Goal: Transaction & Acquisition: Obtain resource

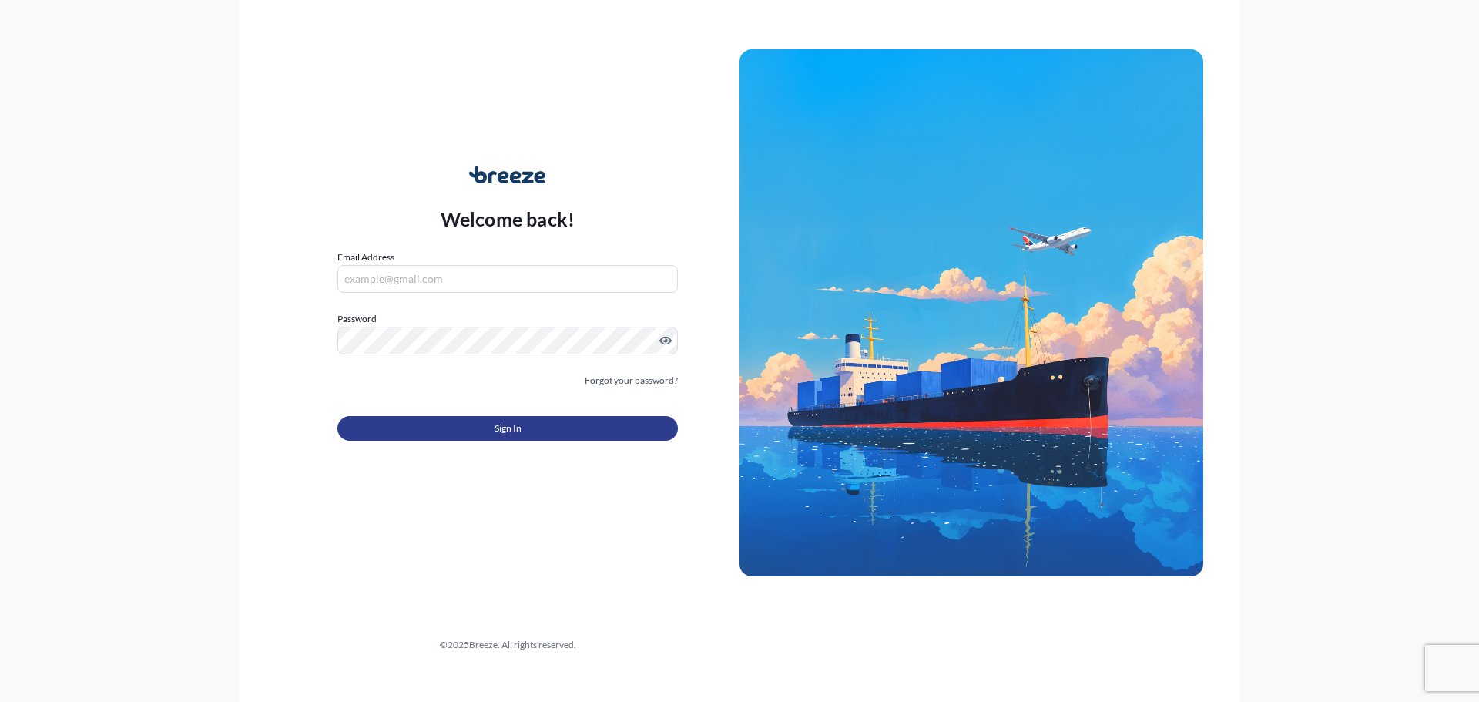
type input "[EMAIL_ADDRESS][DOMAIN_NAME]"
click at [450, 439] on button "Sign In" at bounding box center [507, 428] width 341 height 25
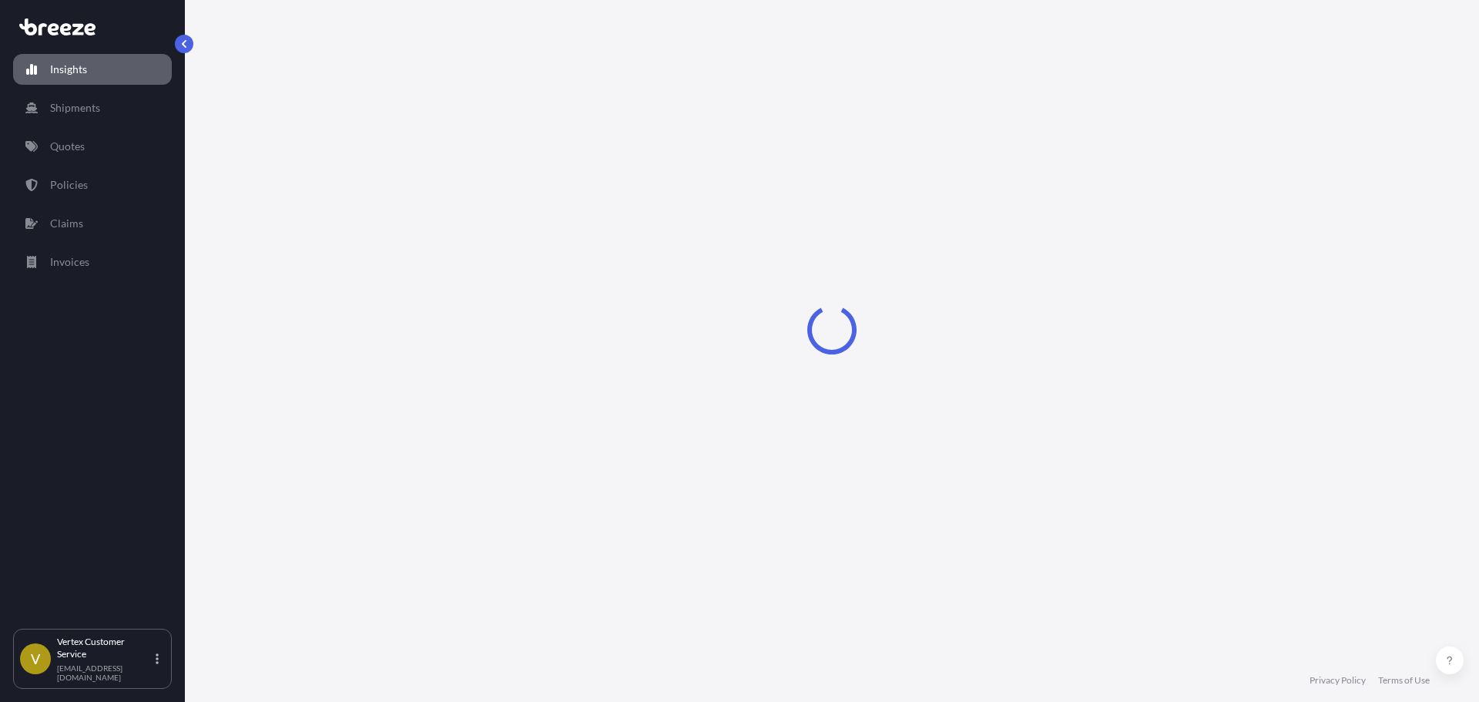
select select "2025"
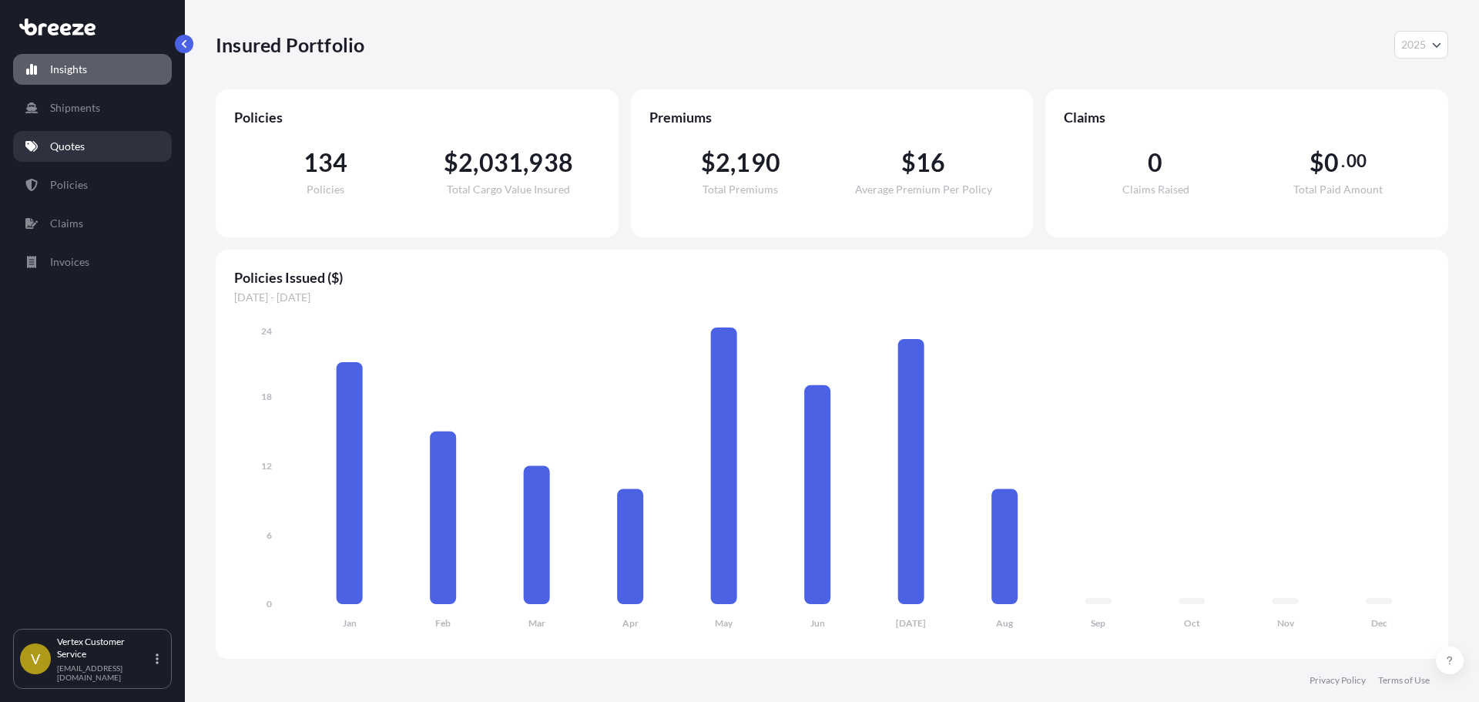
click at [69, 151] on p "Quotes" at bounding box center [67, 146] width 35 height 15
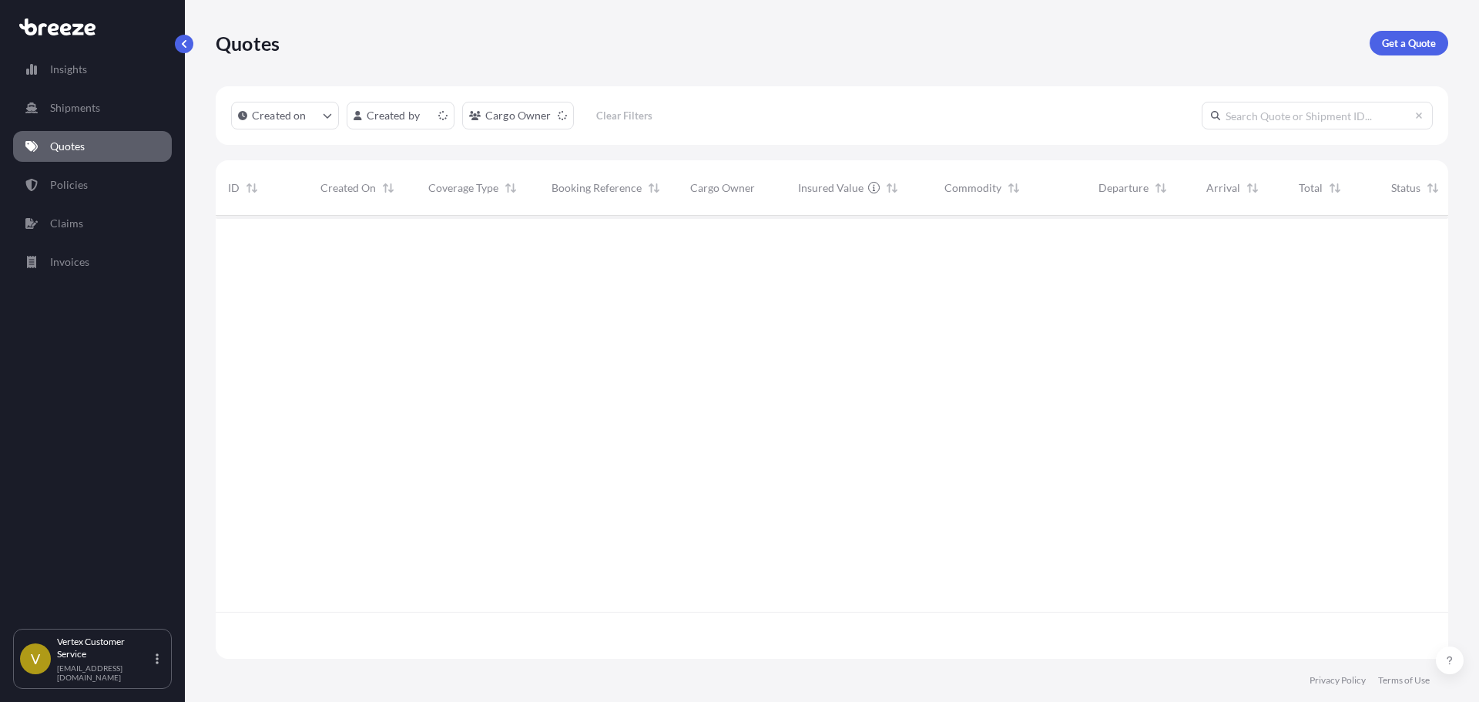
scroll to position [440, 1221]
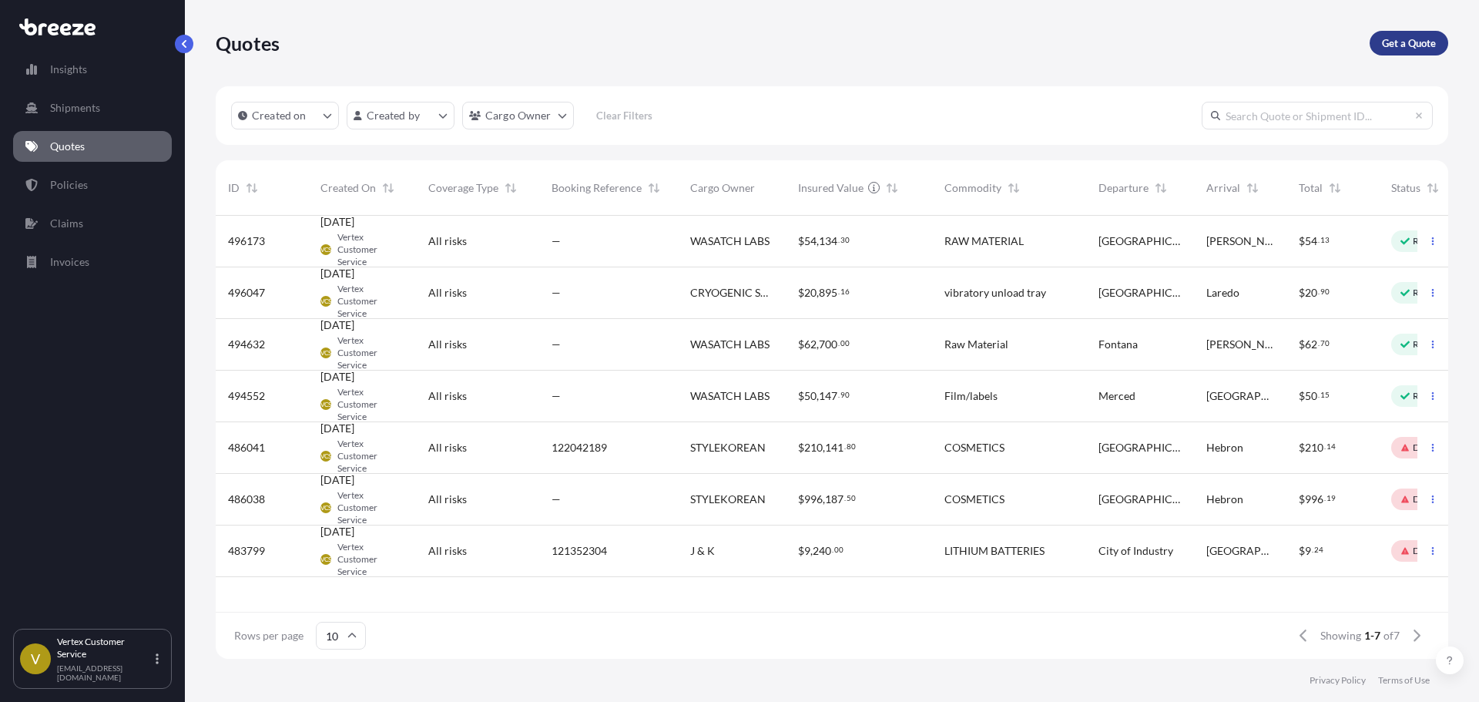
click at [1419, 39] on p "Get a Quote" at bounding box center [1409, 42] width 54 height 15
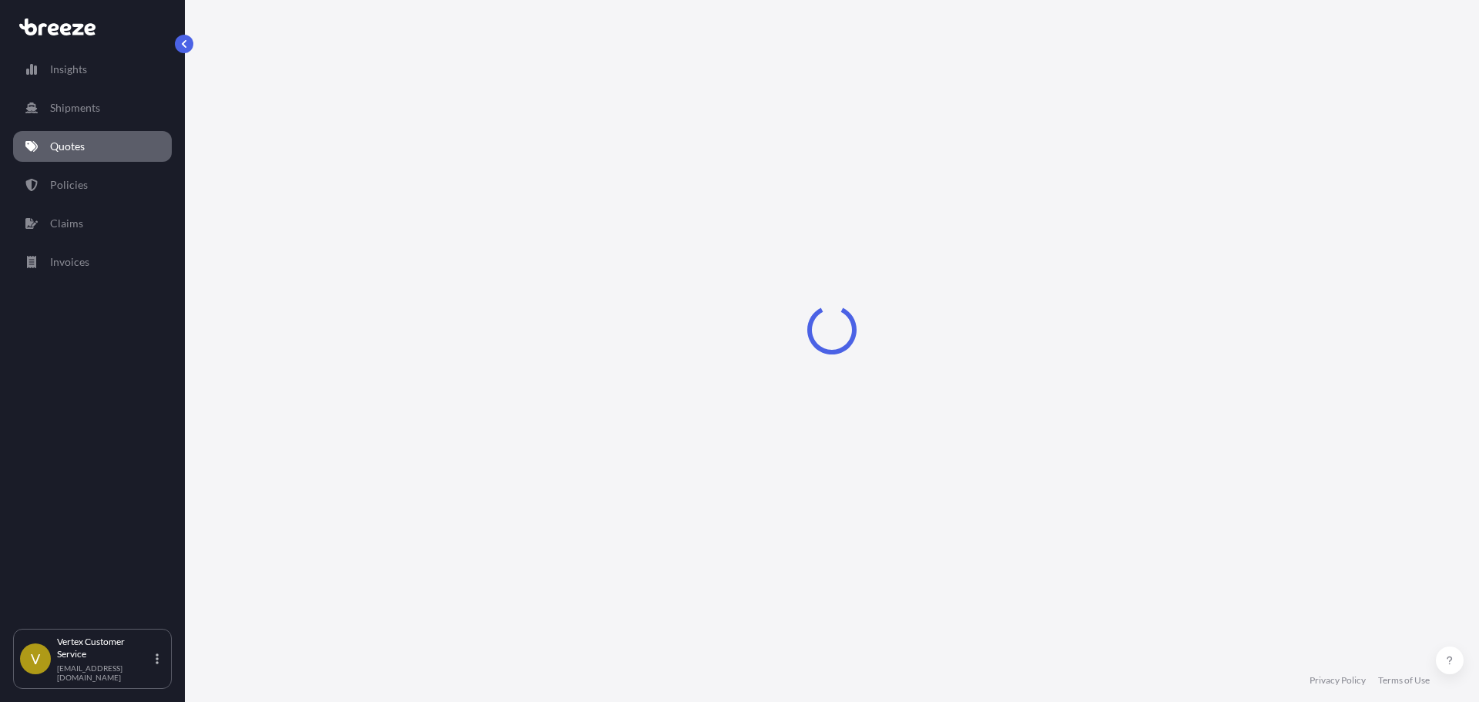
select select "Sea"
select select "1"
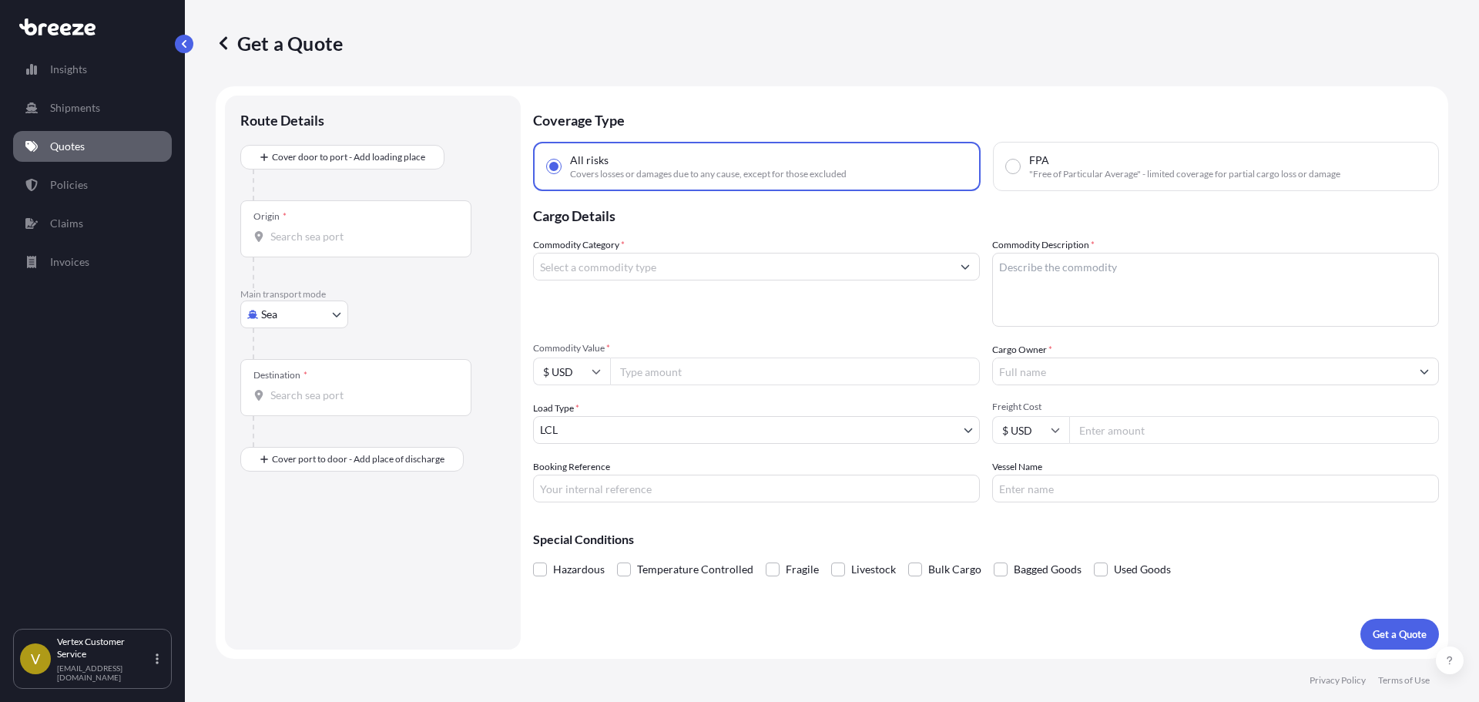
click at [307, 310] on body "Insights Shipments Quotes Policies Claims Invoices V Vertex Customer Service [E…" at bounding box center [739, 351] width 1479 height 702
click at [305, 405] on div "Road" at bounding box center [295, 410] width 96 height 28
select select "Road"
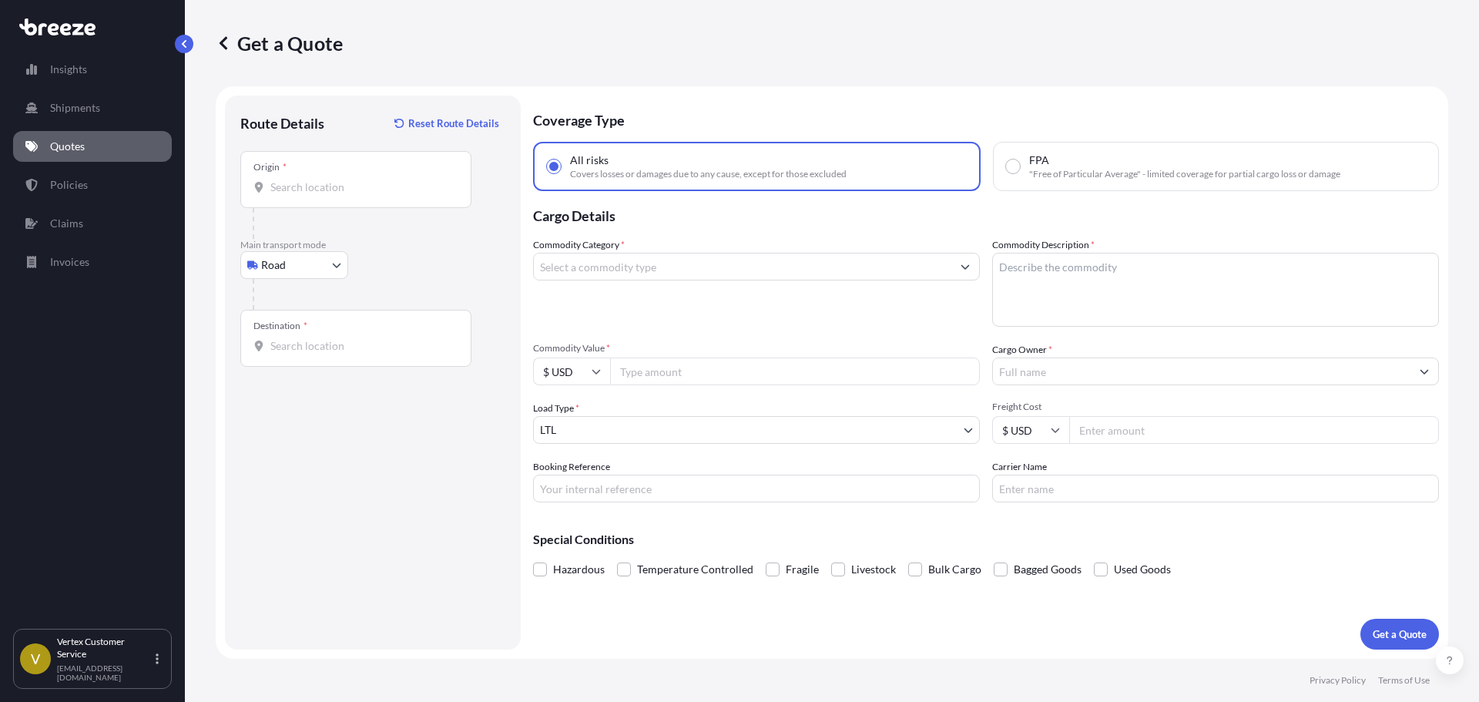
click at [323, 173] on div "Origin *" at bounding box center [355, 179] width 231 height 57
click at [323, 180] on input "Origin *" at bounding box center [361, 187] width 182 height 15
paste input "92806"
type input "[GEOGRAPHIC_DATA], [GEOGRAPHIC_DATA]"
click at [418, 479] on div "Route Details Reset Route Details Place of loading Road Road Rail Origin * [GEO…" at bounding box center [372, 372] width 265 height 523
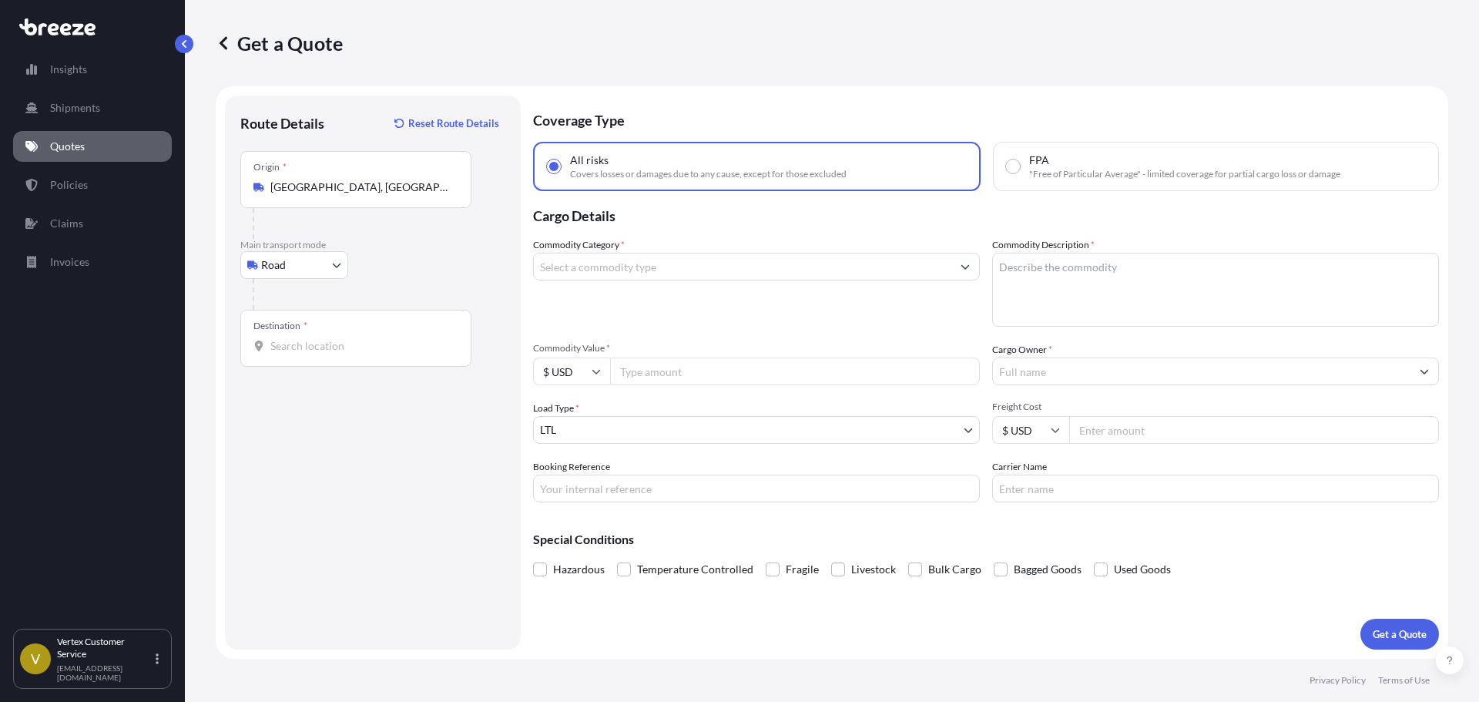
click at [341, 349] on input "Destination *" at bounding box center [361, 345] width 182 height 15
paste input "92707"
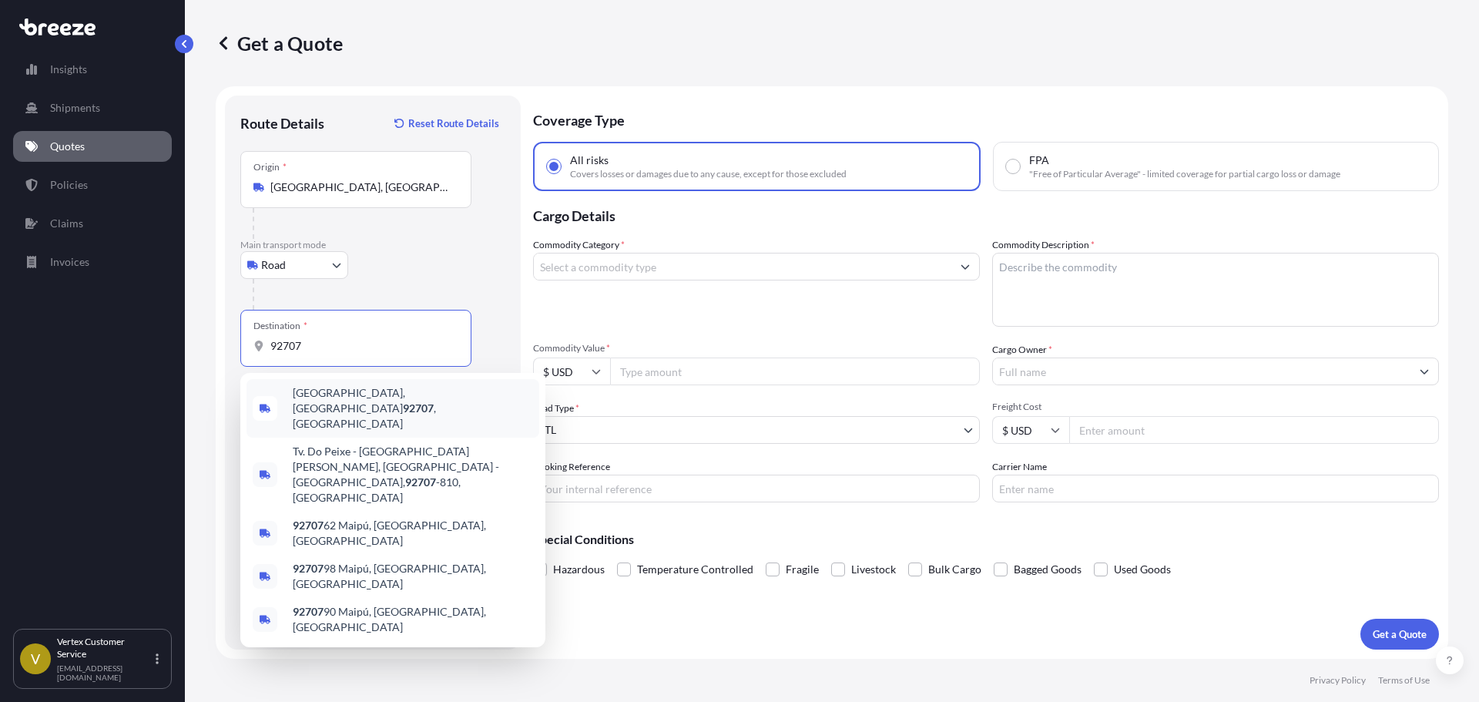
click at [333, 404] on span "[GEOGRAPHIC_DATA] , [GEOGRAPHIC_DATA]" at bounding box center [413, 408] width 240 height 46
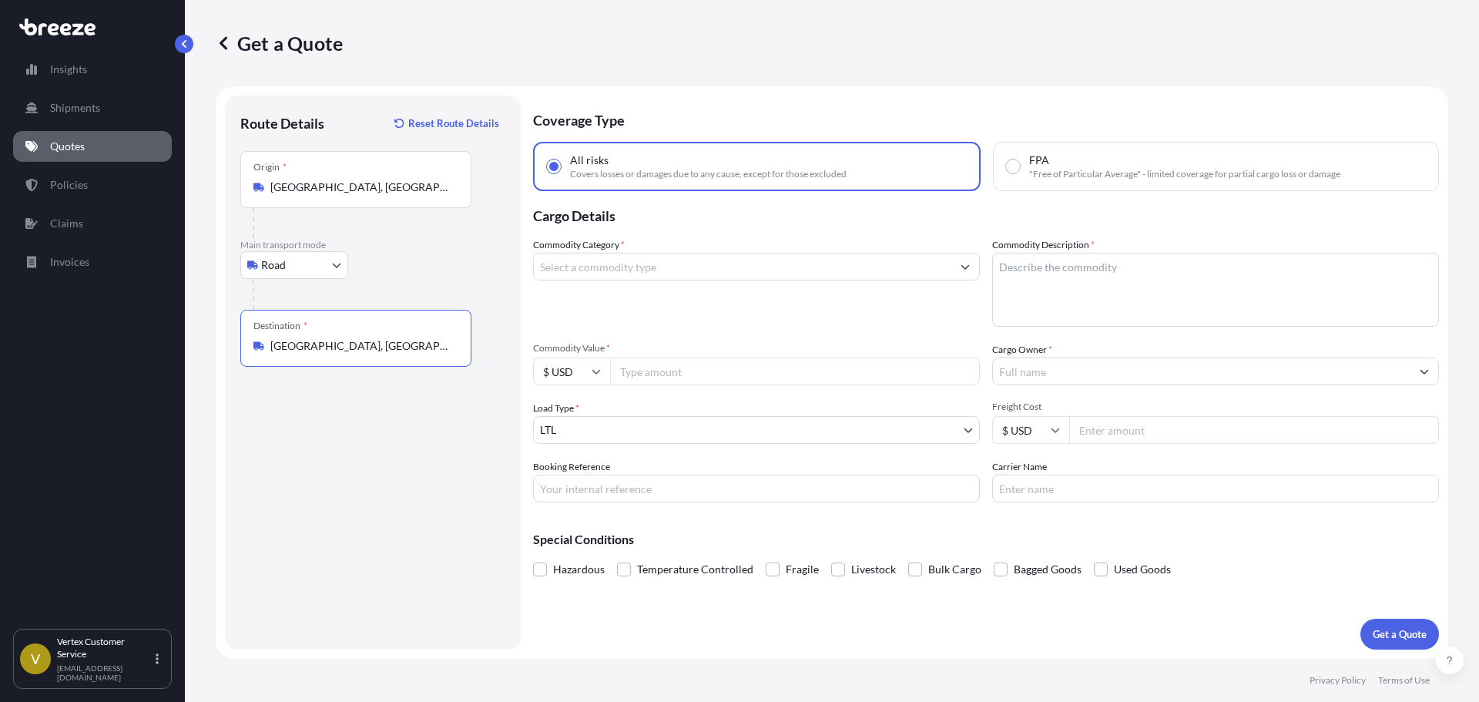
type input "[GEOGRAPHIC_DATA], [GEOGRAPHIC_DATA]"
click at [678, 262] on input "Commodity Category *" at bounding box center [743, 267] width 418 height 28
type input "d"
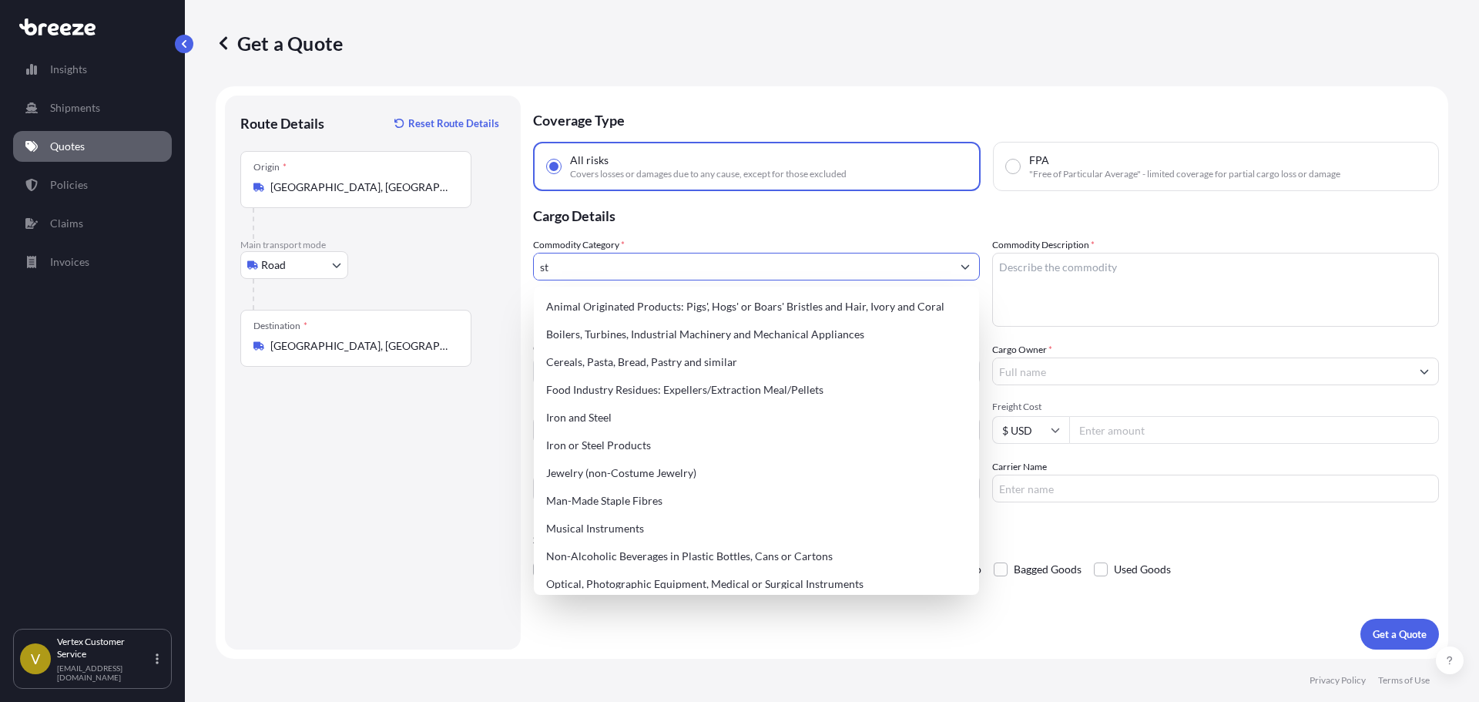
type input "s"
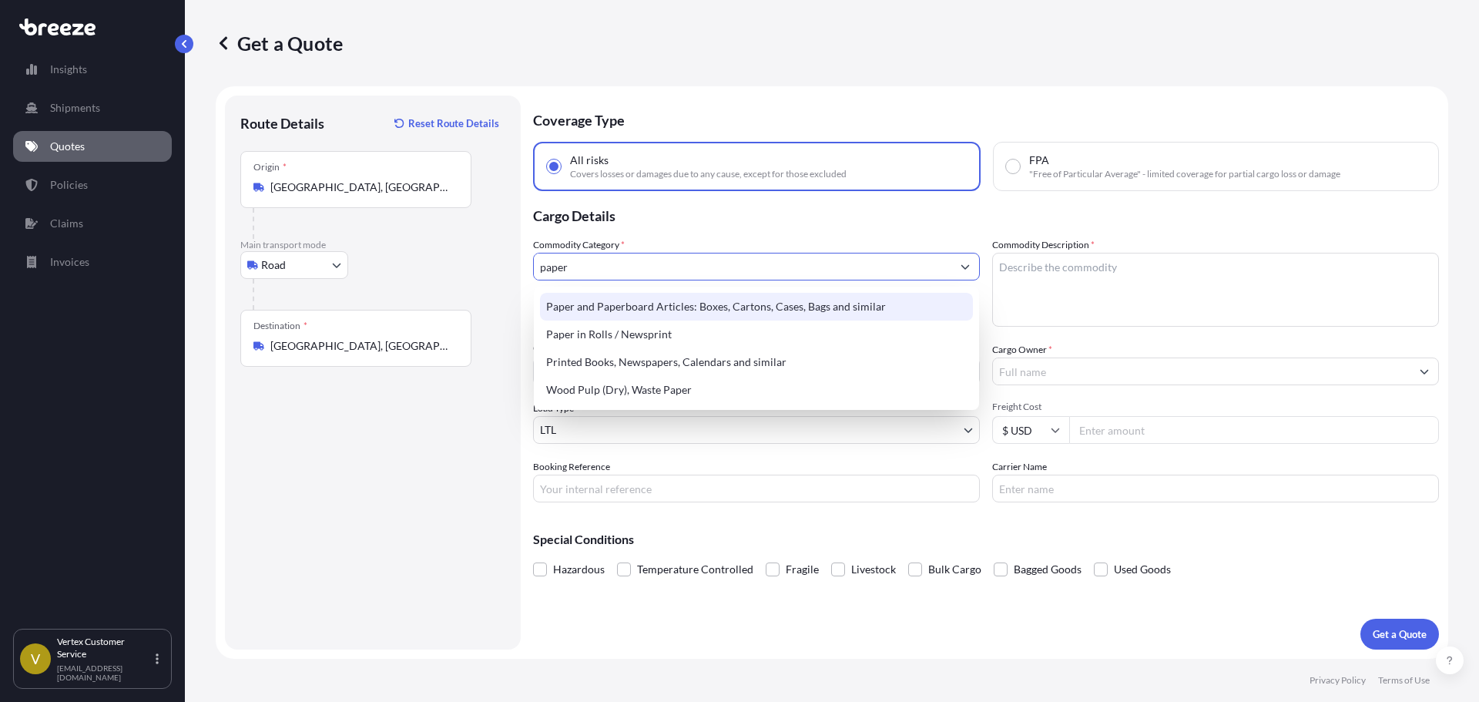
click at [730, 294] on div "Paper and Paperboard Articles: Boxes, Cartons, Cases, Bags and similar" at bounding box center [756, 307] width 433 height 28
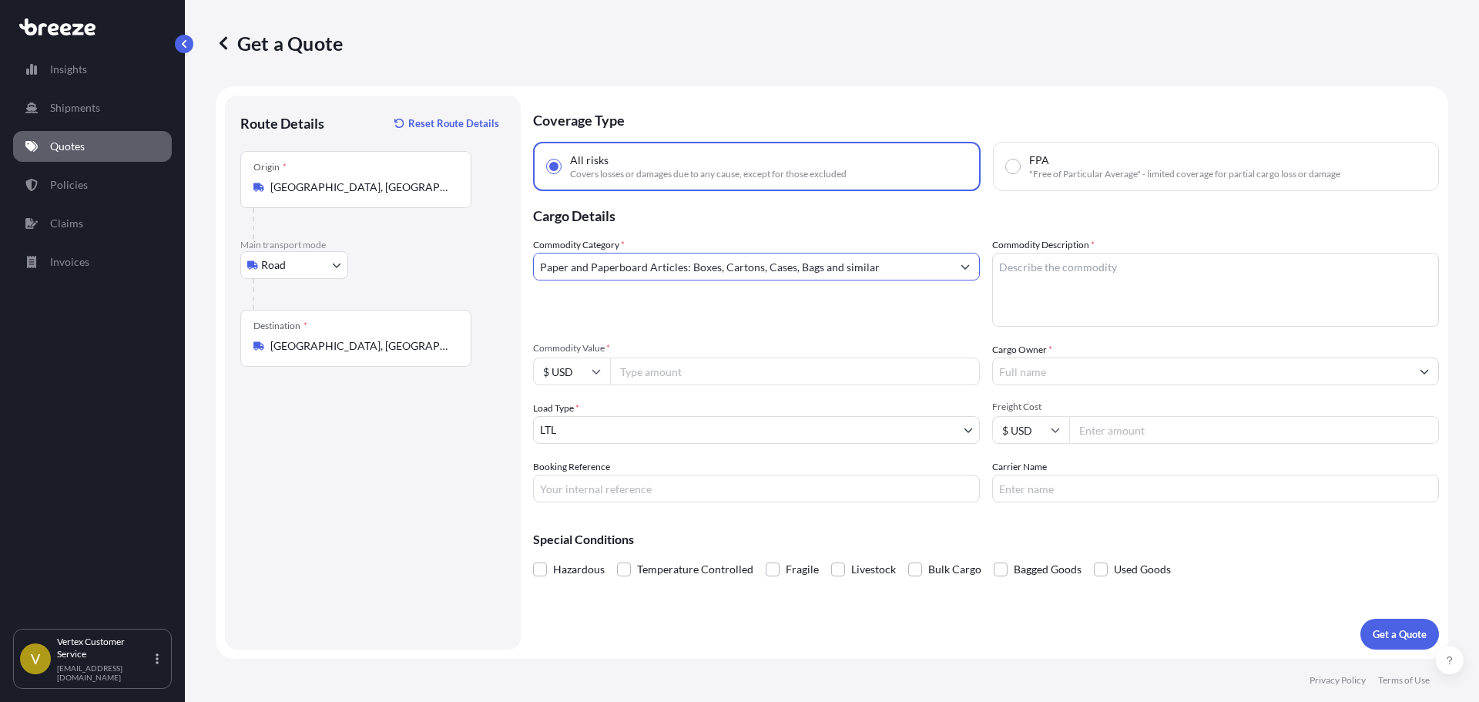
type input "Paper and Paperboard Articles: Boxes, Cartons, Cases, Bags and similar"
click at [1151, 292] on textarea "Commodity Description *" at bounding box center [1215, 290] width 447 height 74
type textarea "standees"
click at [1062, 376] on input "Cargo Owner *" at bounding box center [1202, 372] width 418 height 28
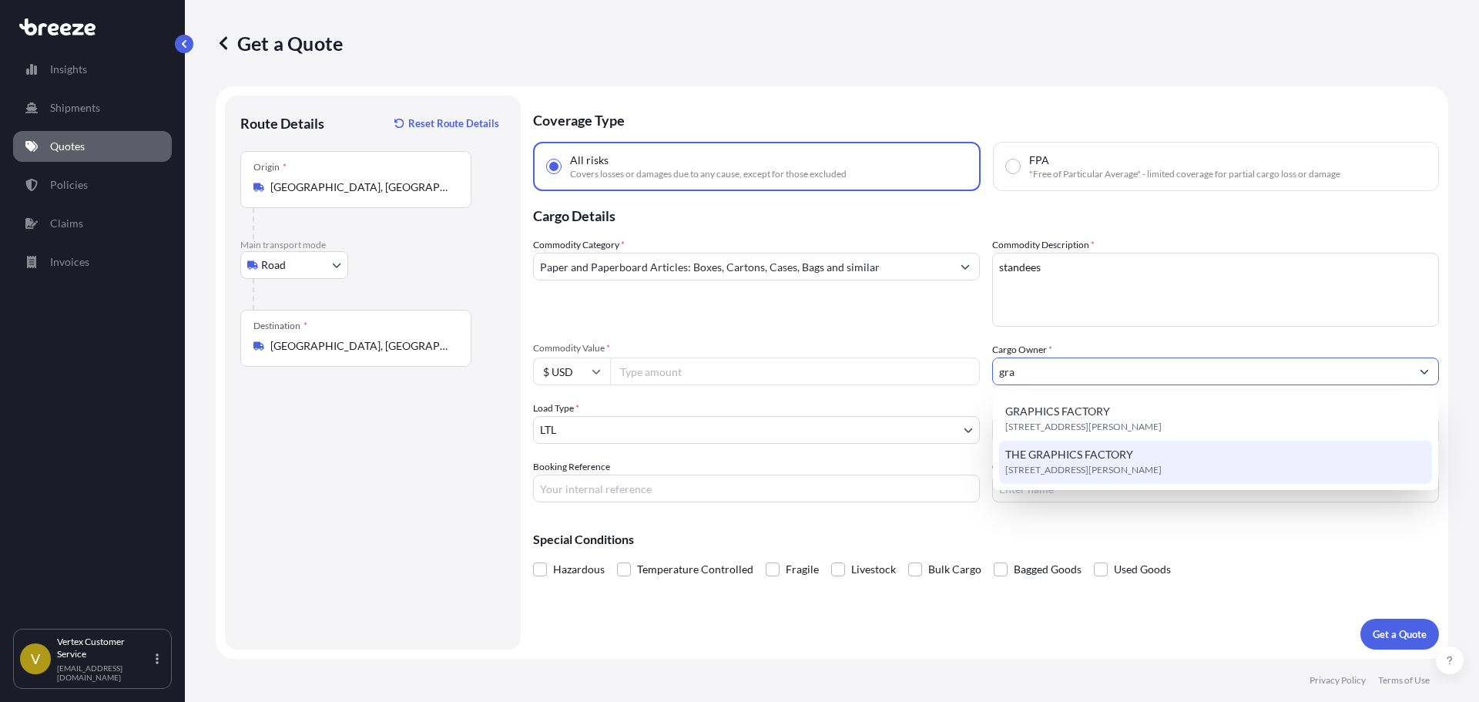
click at [1087, 452] on span "THE GRAPHICS FACTORY" at bounding box center [1070, 454] width 128 height 15
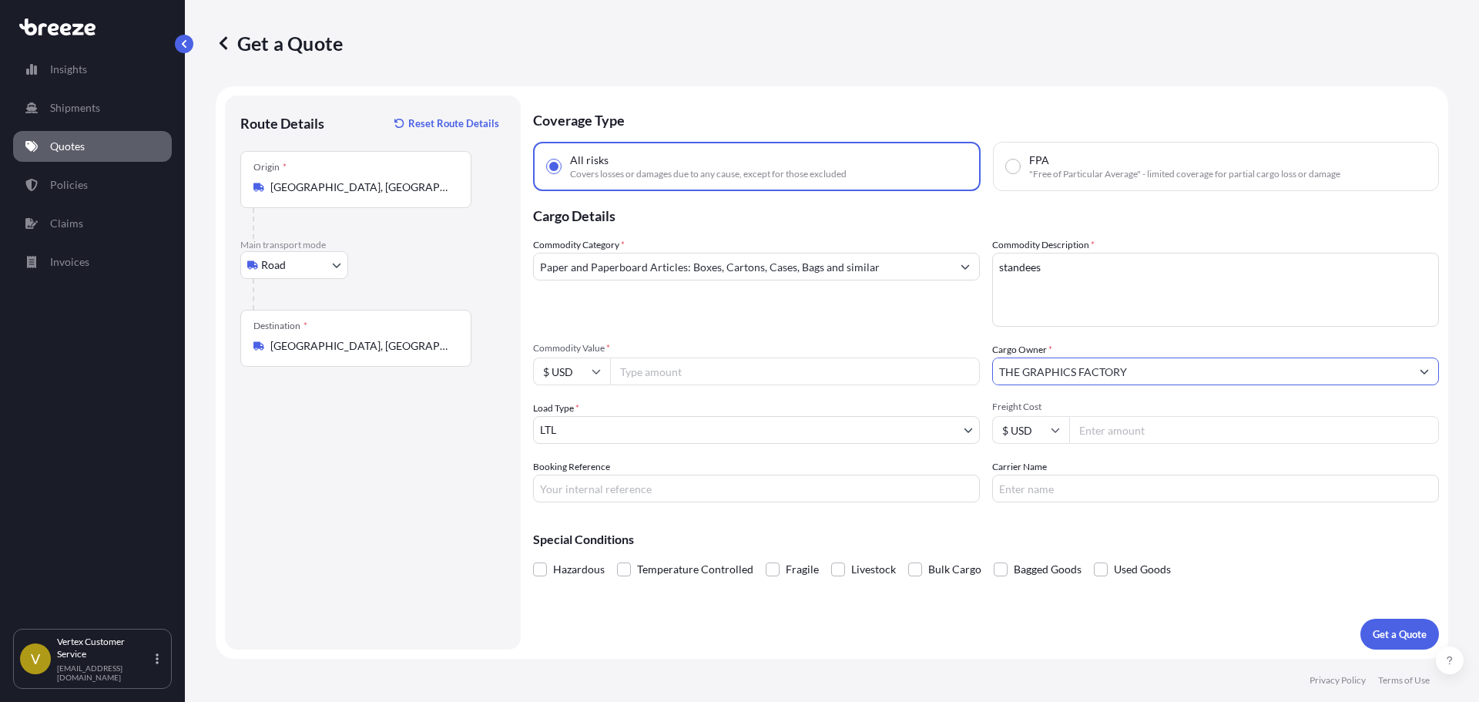
type input "THE GRAPHICS FACTORY"
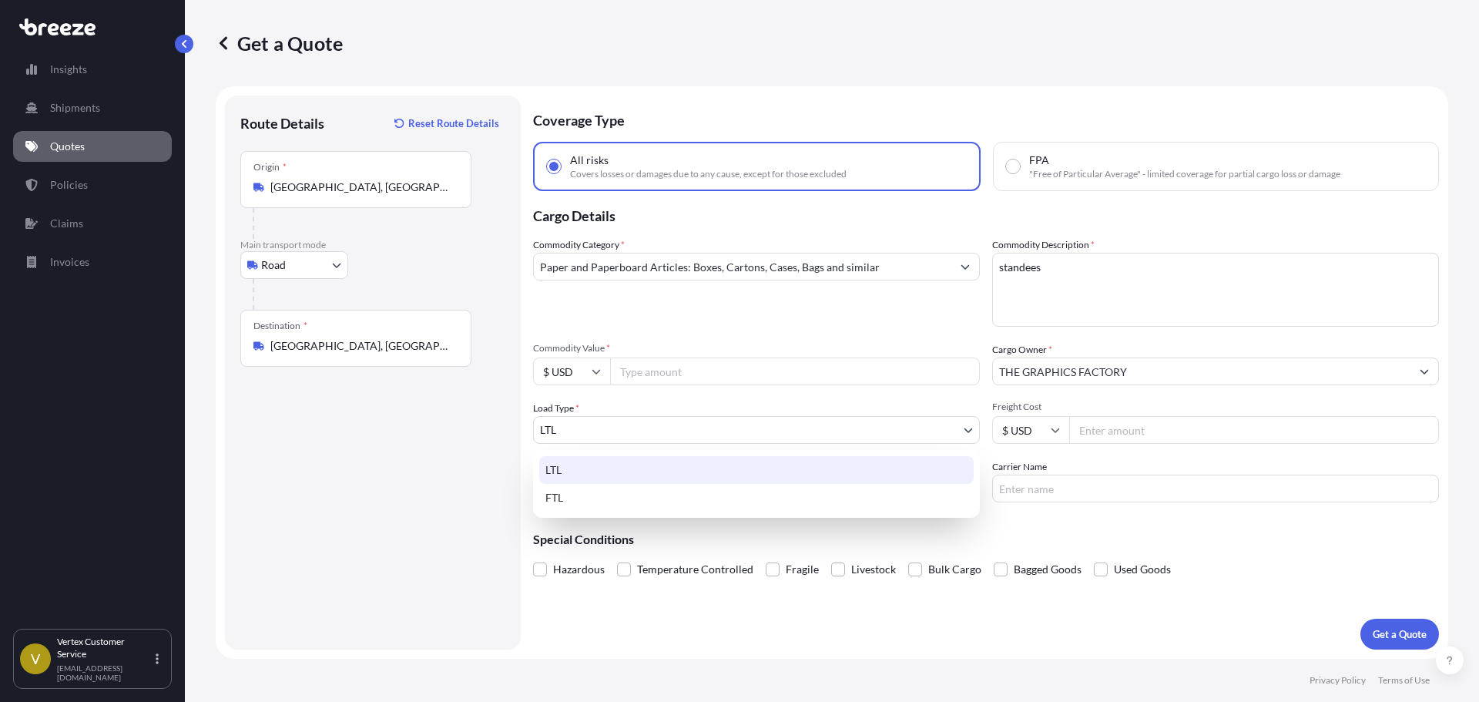
click at [685, 437] on body "7 options available. 2 options available. 0 options available. 2 options availa…" at bounding box center [739, 351] width 1479 height 702
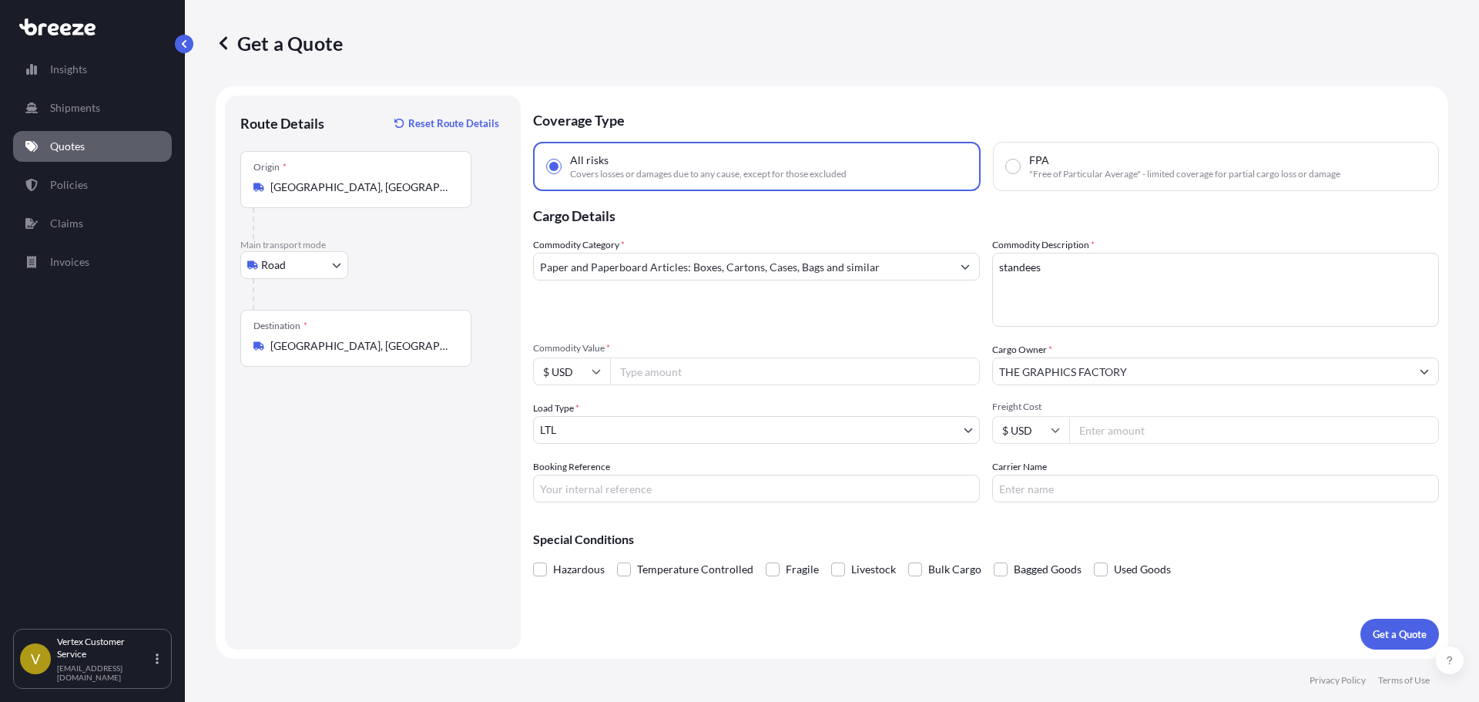
click at [718, 369] on input "Commodity Value *" at bounding box center [795, 372] width 370 height 28
type input "13000"
click at [834, 401] on div "Load Type * LTL" at bounding box center [756, 422] width 447 height 43
click at [714, 492] on input "Booking Reference" at bounding box center [756, 489] width 447 height 28
paste input "124346526"
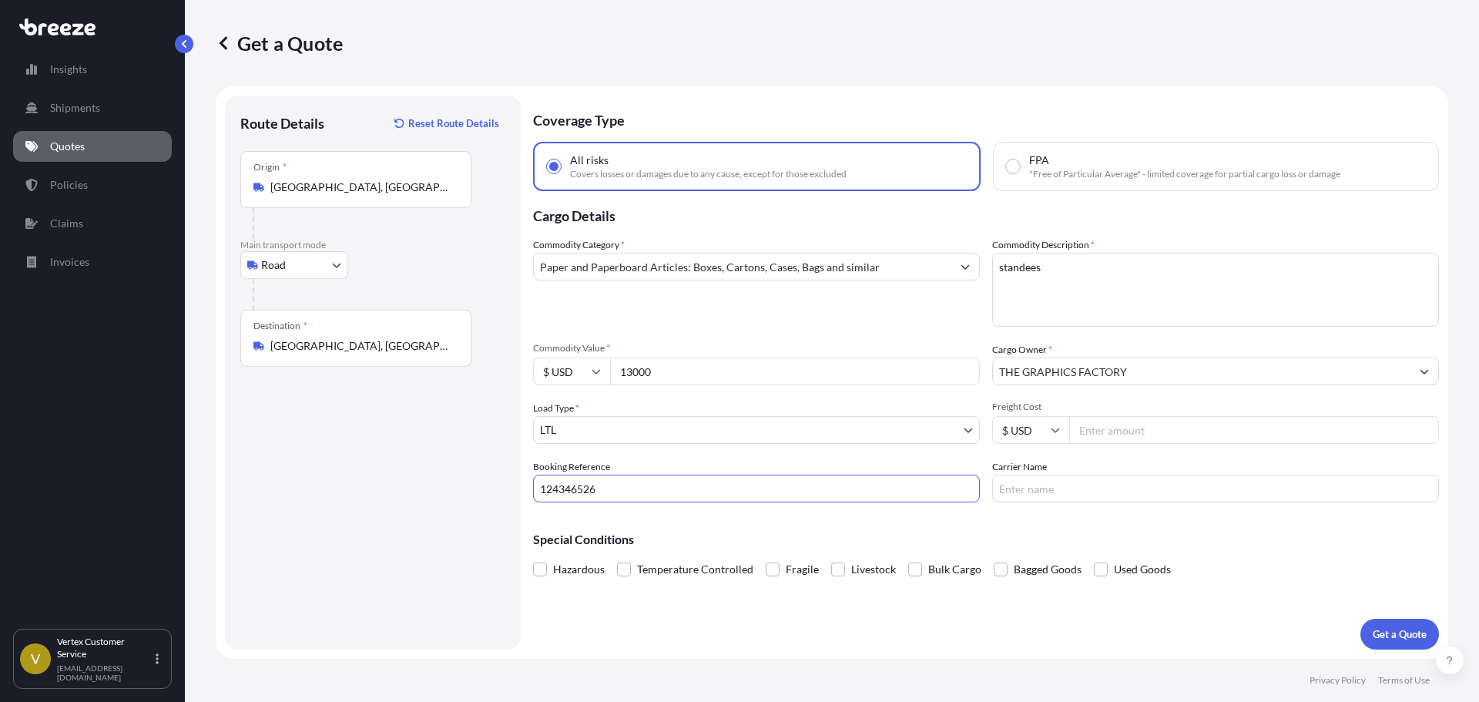
type input "124346526"
click at [723, 530] on div "Special Conditions Hazardous Temperature Controlled Fragile Livestock Bulk Carg…" at bounding box center [986, 548] width 906 height 66
click at [1384, 633] on p "Get a Quote" at bounding box center [1400, 633] width 54 height 15
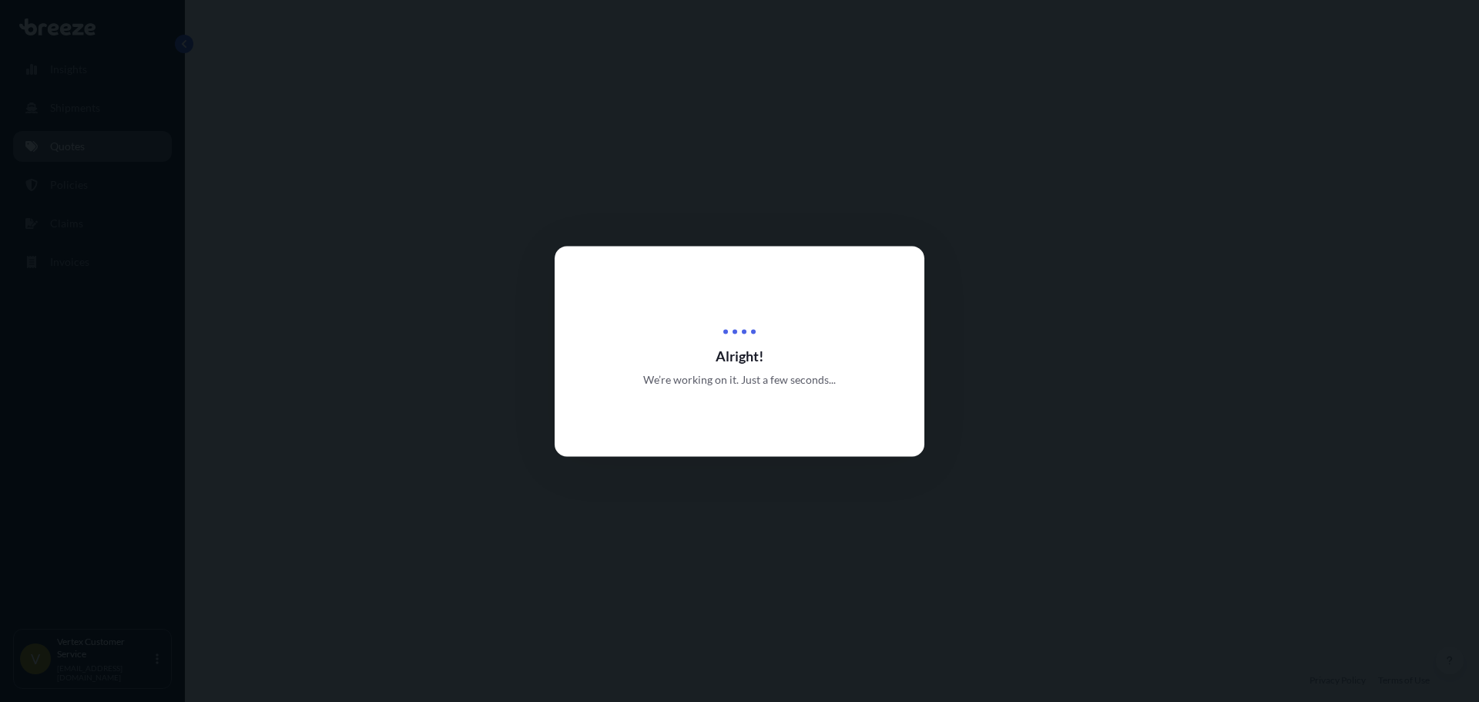
select select "Road"
select select "1"
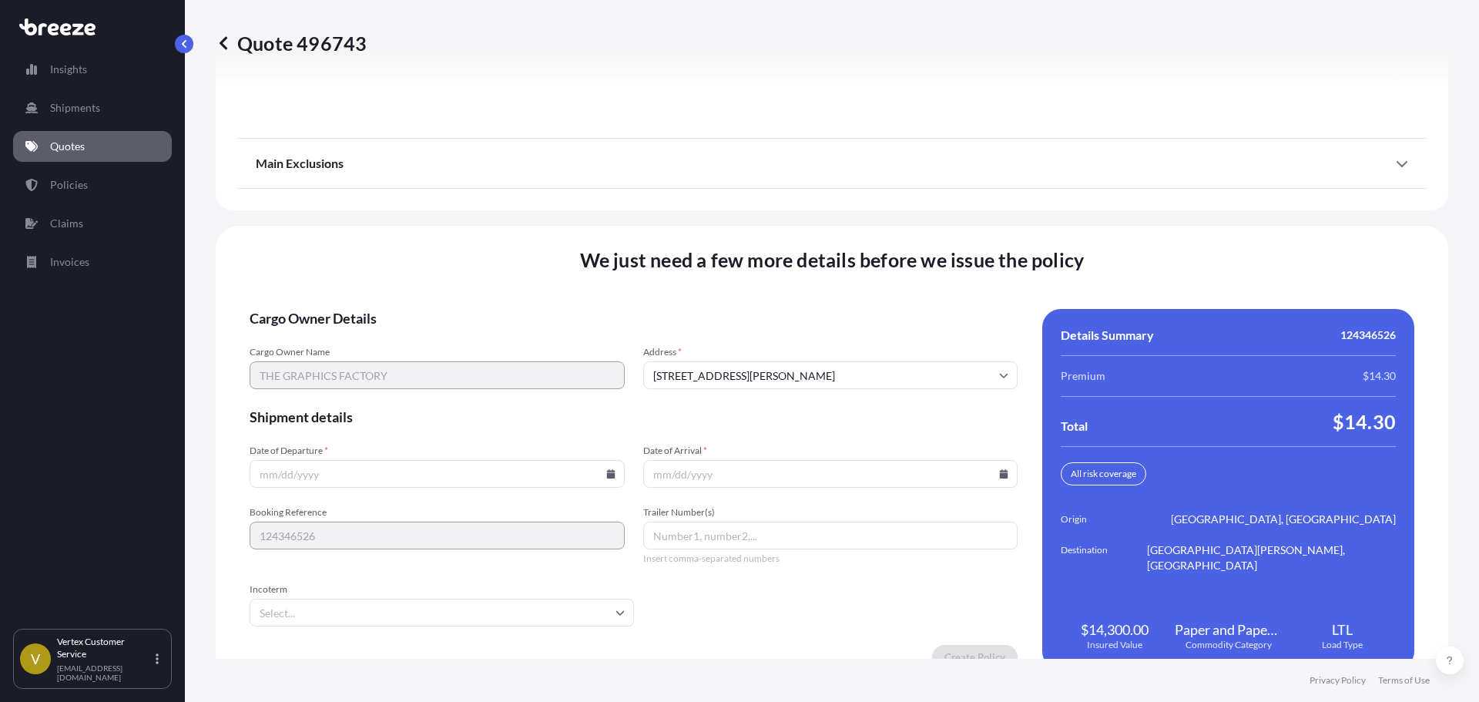
scroll to position [1973, 0]
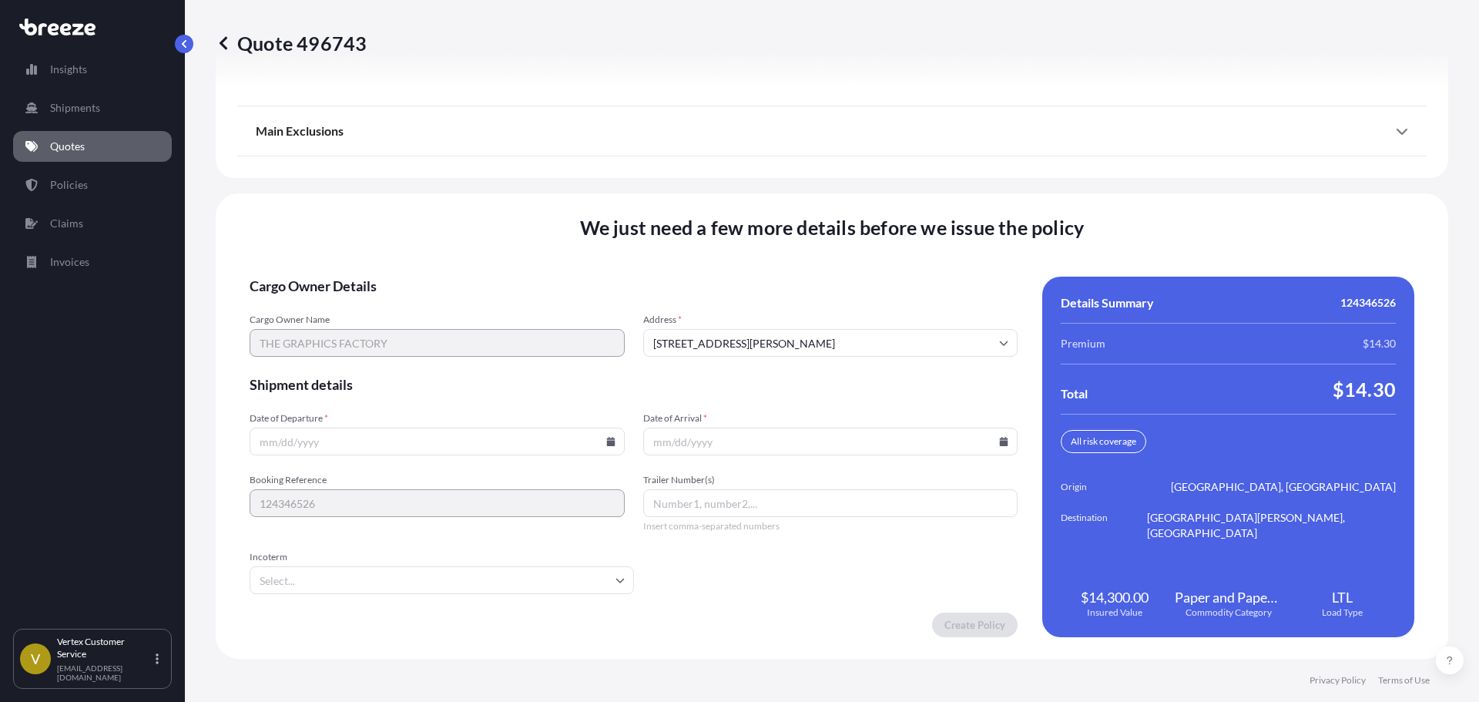
click at [609, 442] on icon at bounding box center [610, 441] width 8 height 9
click at [440, 308] on button "14" at bounding box center [435, 304] width 25 height 25
type input "[DATE]"
click at [1000, 443] on icon at bounding box center [1004, 441] width 8 height 9
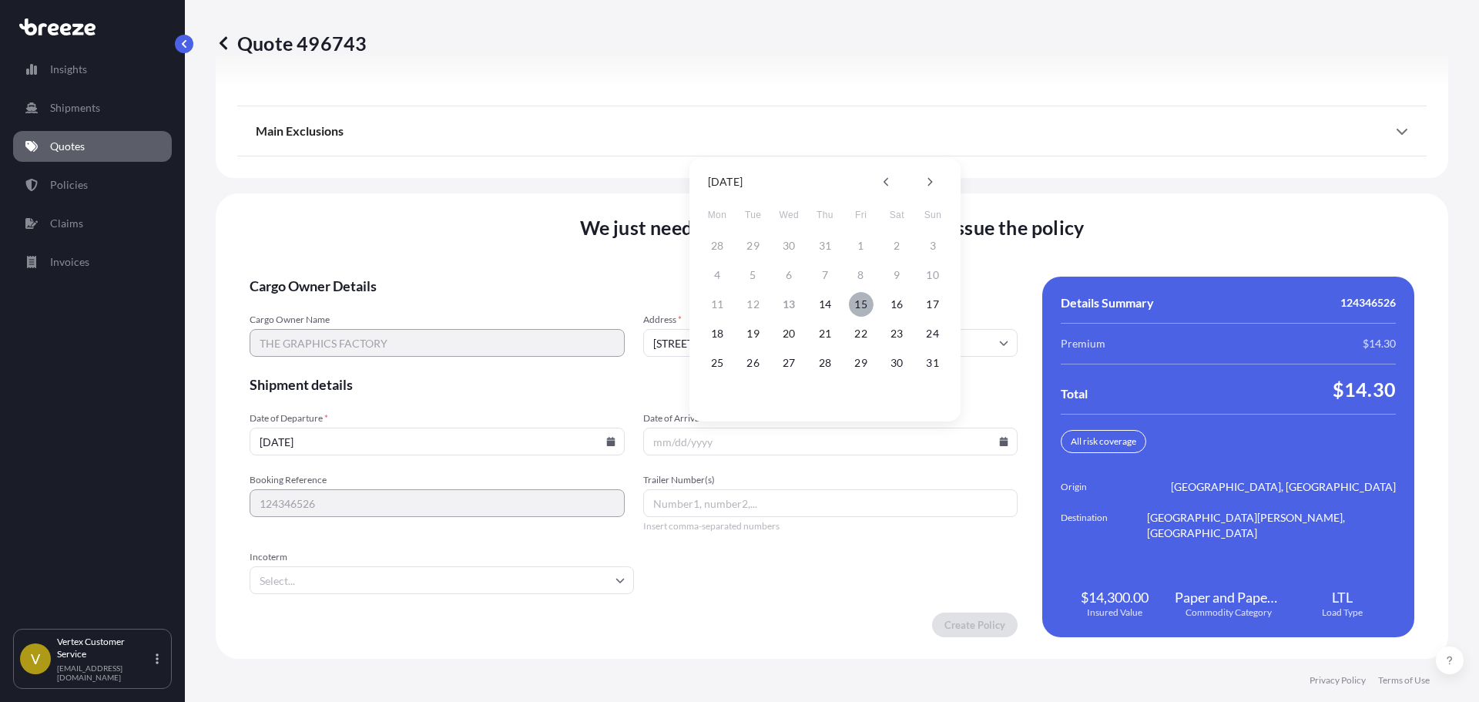
click at [858, 309] on button "15" at bounding box center [861, 304] width 25 height 25
type input "[DATE]"
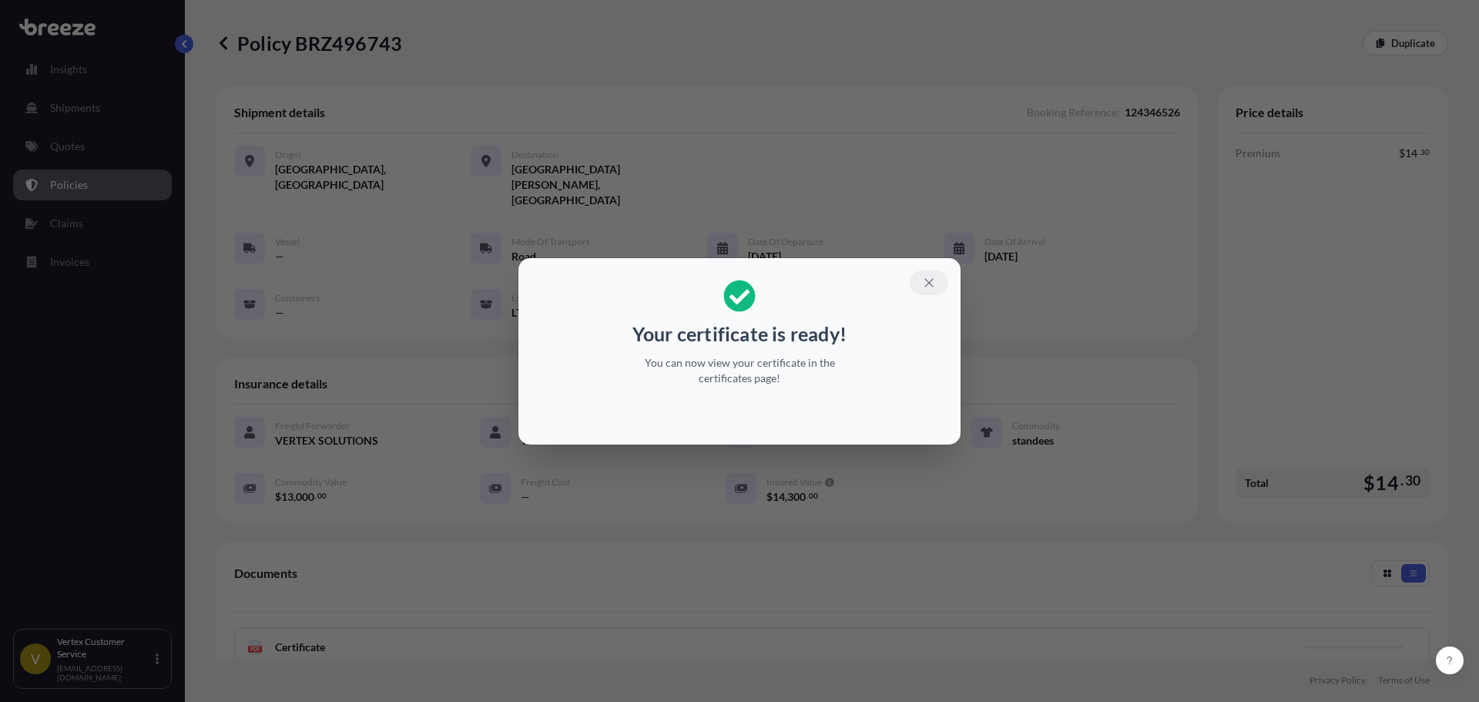
click at [933, 280] on icon "button" at bounding box center [929, 283] width 14 height 14
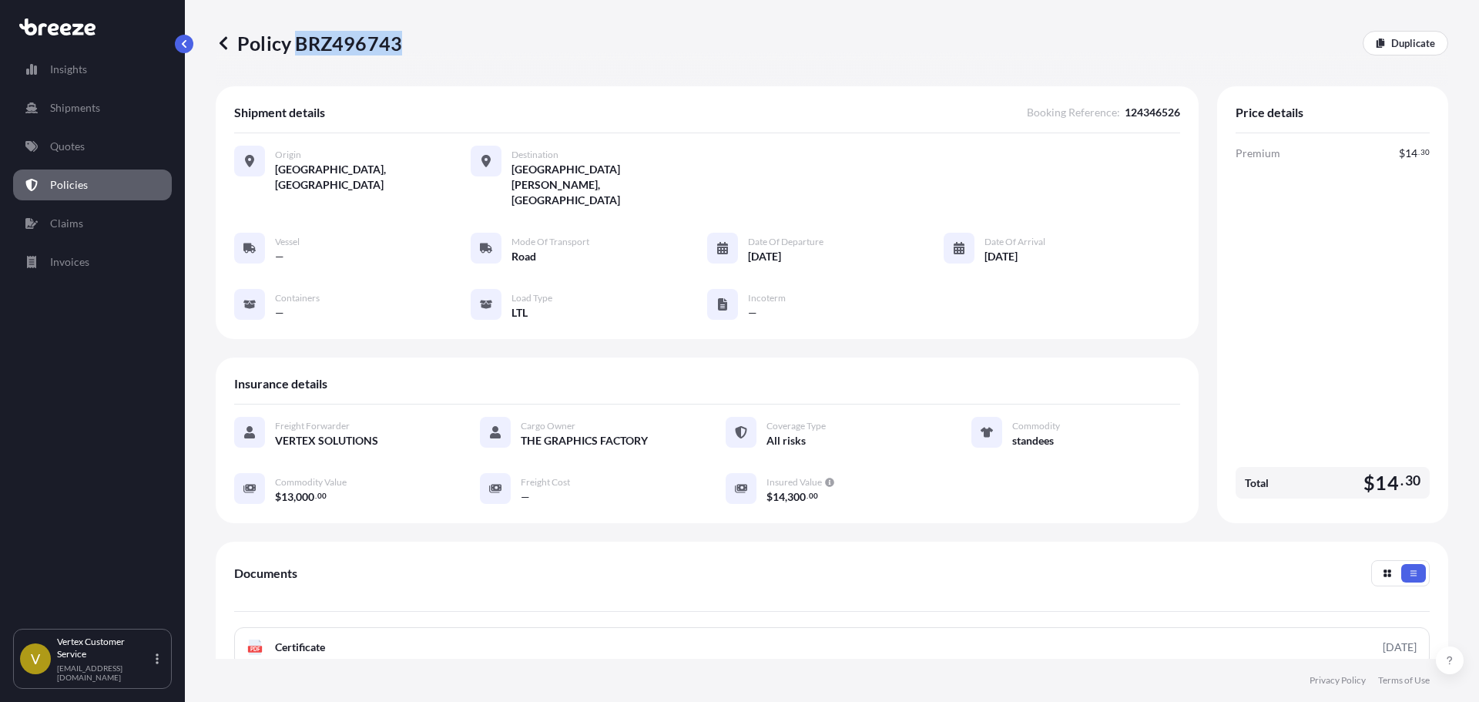
drag, startPoint x: 297, startPoint y: 49, endPoint x: 396, endPoint y: 44, distance: 99.5
click at [396, 44] on p "Policy BRZ496743" at bounding box center [309, 43] width 186 height 25
copy p "BRZ496743"
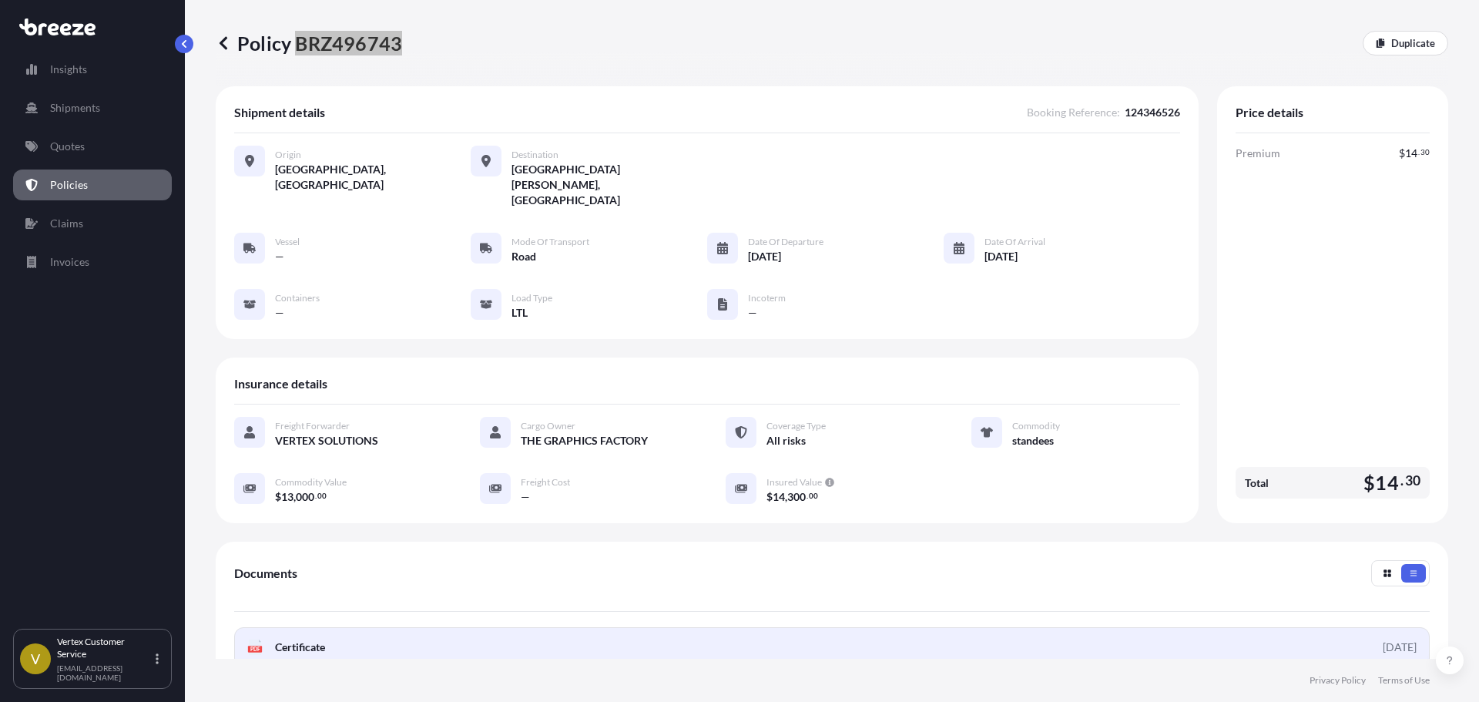
scroll to position [210, 0]
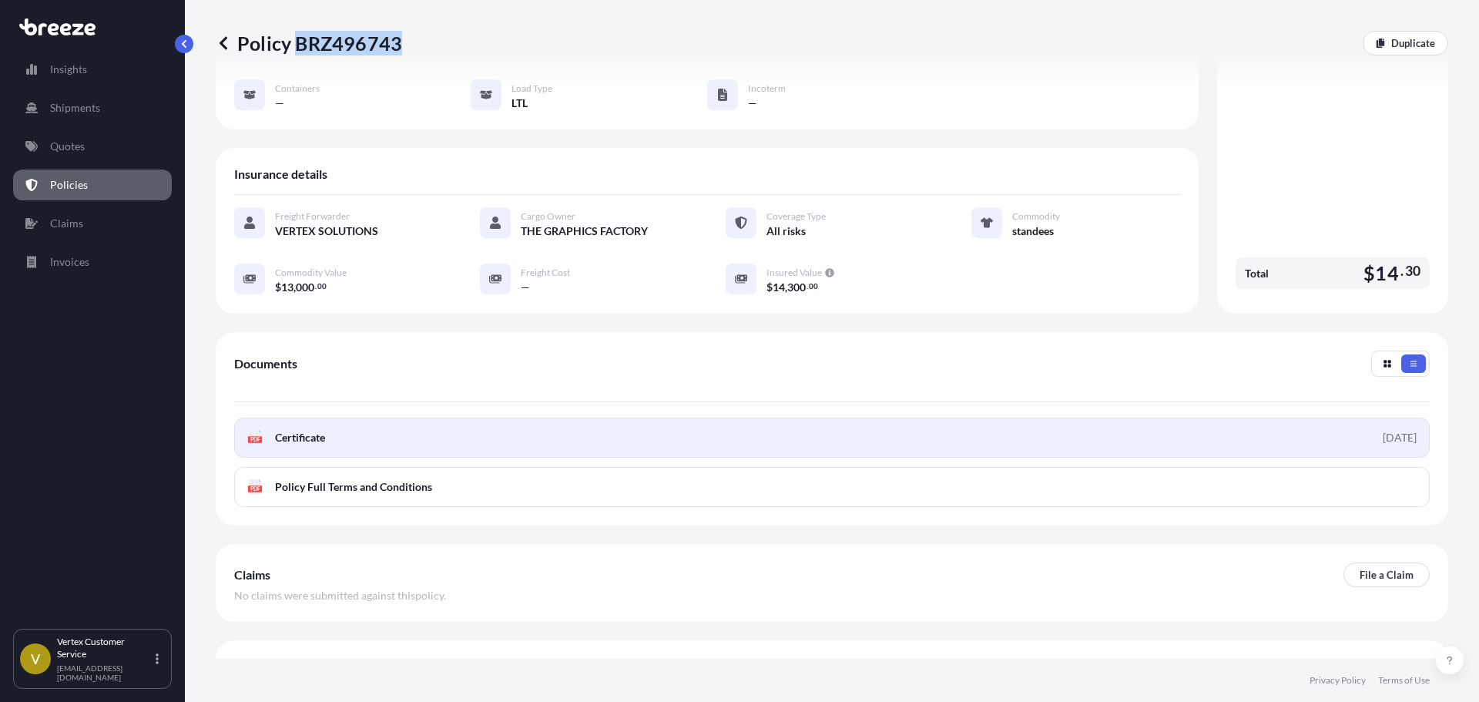
click at [426, 418] on link "PDF Certificate [DATE]" at bounding box center [832, 438] width 1196 height 40
